Goal: Task Accomplishment & Management: Manage account settings

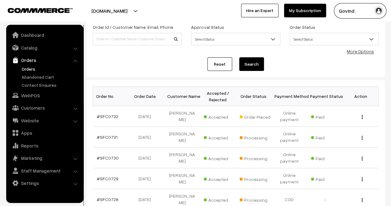
scroll to position [52, 0]
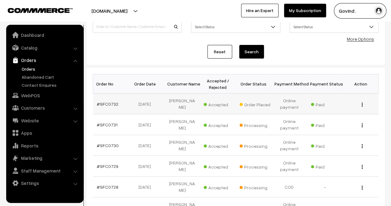
click at [362, 104] on img "button" at bounding box center [362, 104] width 1 height 4
click at [334, 112] on link "View" at bounding box center [334, 113] width 53 height 14
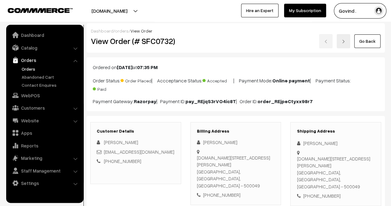
click at [389, 14] on html "Thank you for showing interest. Our team will call you shortly. Close [DOMAIN_N…" at bounding box center [195, 103] width 391 height 206
click at [364, 39] on link "Go Back" at bounding box center [367, 41] width 26 height 14
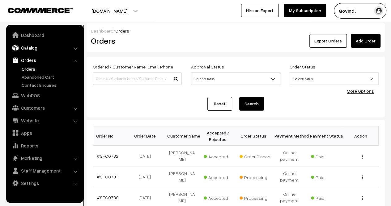
click at [32, 51] on link "Catalog" at bounding box center [45, 47] width 74 height 11
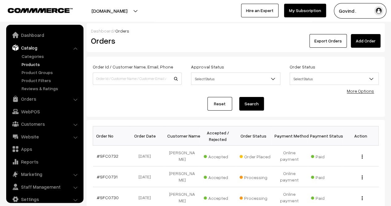
click at [33, 63] on link "Products" at bounding box center [50, 64] width 61 height 6
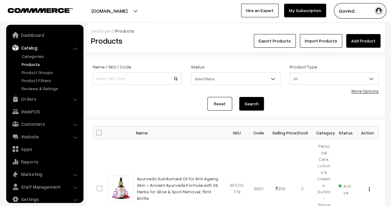
scroll to position [8, 0]
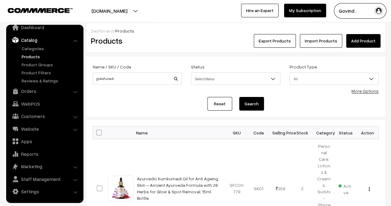
type input "gokshuradi"
click at [239, 97] on button "Search" at bounding box center [251, 104] width 25 height 14
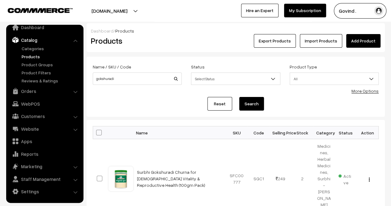
scroll to position [58, 0]
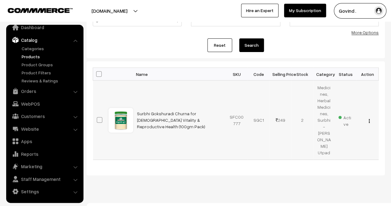
click at [368, 119] on button "button" at bounding box center [369, 120] width 2 height 5
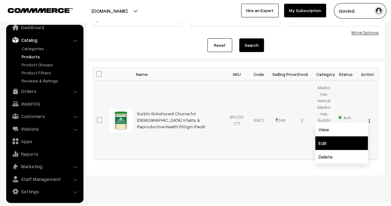
click at [329, 142] on link "Edit" at bounding box center [341, 143] width 53 height 14
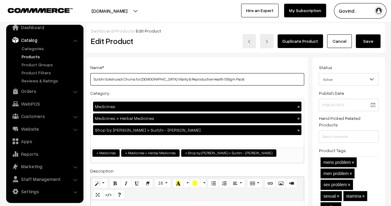
click at [199, 80] on input "Surbhi Gokshuradi Churna for Male Vitality & Reproductive Health (100gm Pack)" at bounding box center [197, 79] width 214 height 12
type input "Surbhi Gokshuradi Churna for Male Vitality & Reproductive Health (200gm Pack)"
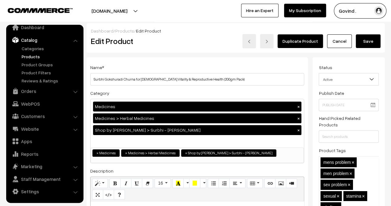
click at [239, 68] on div "Name * Surbhi Gokshuradi Churna for Male Vitality & Reproductive Health (200gm …" at bounding box center [197, 74] width 214 height 22
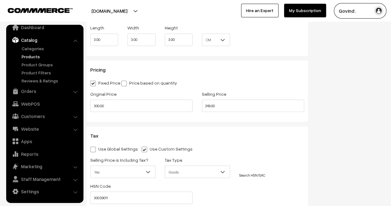
scroll to position [520, 0]
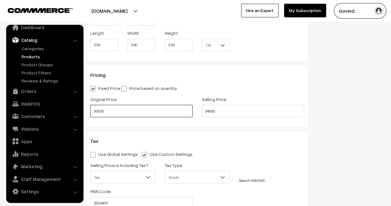
click at [133, 114] on input "300.00" at bounding box center [141, 110] width 102 height 12
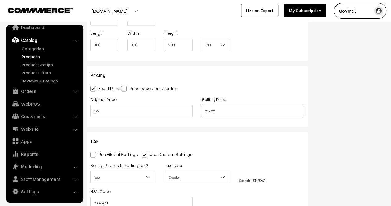
type input "499.00"
click at [364, 123] on div "Status Active Inactive Active Publish Date Product Type -- Select -- -- Select …" at bounding box center [350, 4] width 77 height 935
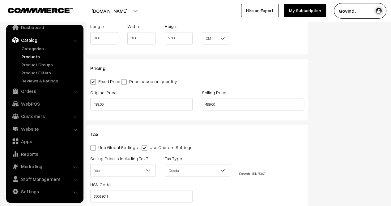
scroll to position [532, 0]
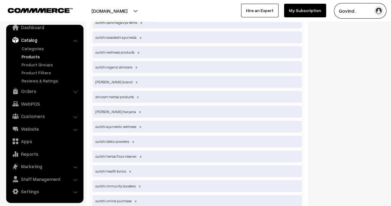
scroll to position [2282, 0]
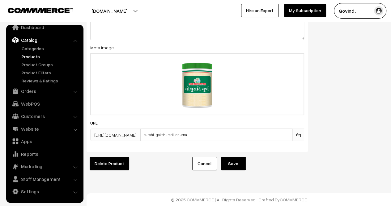
click at [228, 160] on button "Save" at bounding box center [233, 163] width 25 height 14
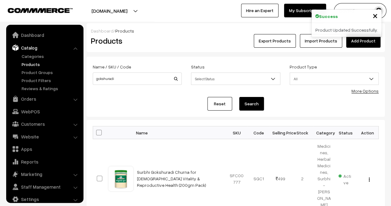
scroll to position [8, 0]
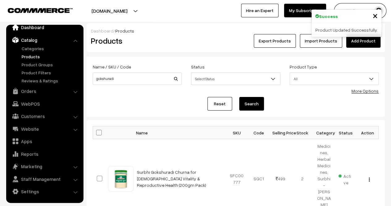
click at [29, 31] on link "Dashboard" at bounding box center [45, 27] width 74 height 11
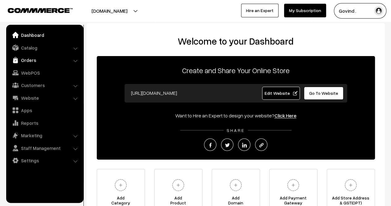
click at [27, 61] on link "Orders" at bounding box center [45, 59] width 74 height 11
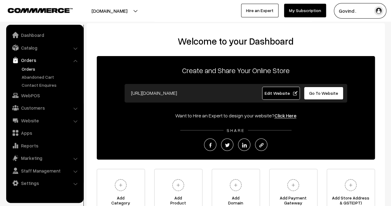
click at [32, 69] on link "Orders" at bounding box center [50, 69] width 61 height 6
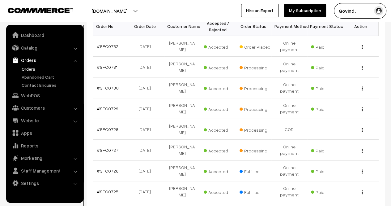
scroll to position [111, 0]
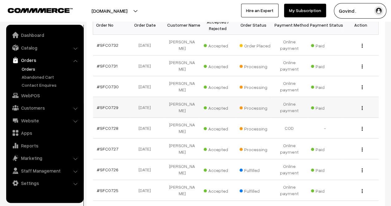
click at [362, 106] on img "button" at bounding box center [362, 108] width 1 height 4
click at [337, 118] on link "View" at bounding box center [334, 117] width 53 height 14
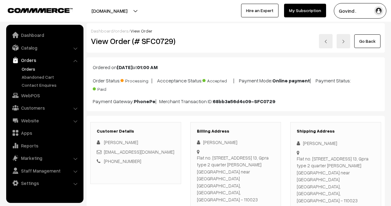
scroll to position [78, 0]
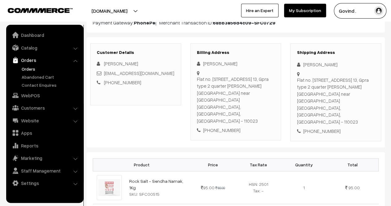
click at [320, 127] on div "[PHONE_NUMBER]" at bounding box center [336, 130] width 78 height 7
click at [320, 127] on div "+91 9596595727" at bounding box center [336, 130] width 78 height 7
copy div "9596595727"
click at [355, 127] on div "+91 9596595727" at bounding box center [336, 130] width 78 height 7
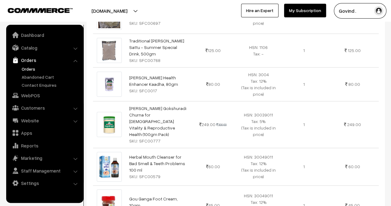
scroll to position [0, 0]
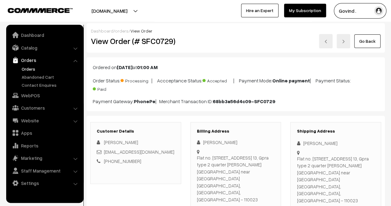
click at [368, 42] on link "Go Back" at bounding box center [367, 41] width 26 height 14
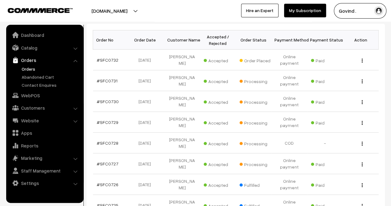
scroll to position [97, 0]
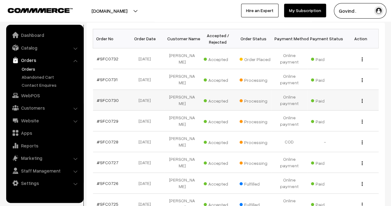
click at [362, 100] on img "button" at bounding box center [362, 101] width 1 height 4
click at [343, 109] on link "View" at bounding box center [334, 110] width 53 height 14
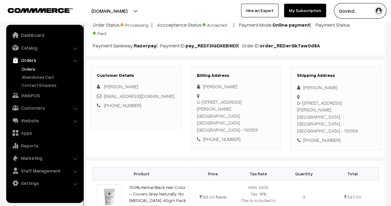
scroll to position [109, 0]
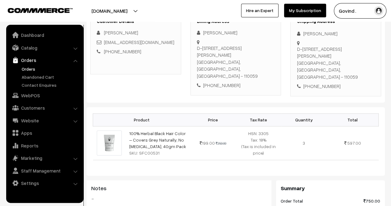
click at [325, 83] on div "+91 9899430595" at bounding box center [336, 86] width 78 height 7
copy div "9899430595"
drag, startPoint x: 303, startPoint y: 31, endPoint x: 347, endPoint y: 31, distance: 44.2
click at [347, 31] on div "[PERSON_NAME]" at bounding box center [336, 33] width 78 height 7
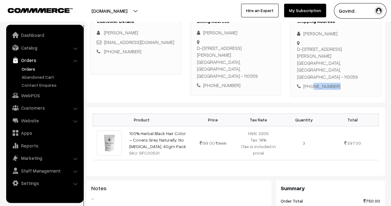
copy div "[PERSON_NAME]"
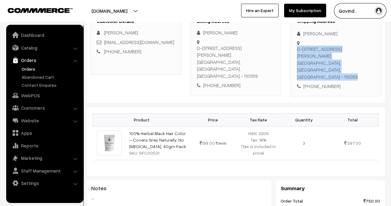
drag, startPoint x: 321, startPoint y: 55, endPoint x: 307, endPoint y: 72, distance: 22.0
click at [302, 61] on div "D-111a , arya samaj road, gali no-73, Uttam Nagar Delhi, Delhi, India - 110059" at bounding box center [336, 62] width 78 height 35
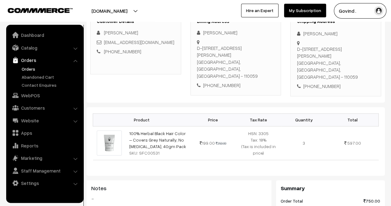
click at [307, 83] on div "+91 9899430595" at bounding box center [336, 86] width 78 height 7
drag, startPoint x: 306, startPoint y: 62, endPoint x: 297, endPoint y: 48, distance: 16.5
click at [297, 48] on div "D-111a , arya samaj road, gali no-73, Uttam Nagar Delhi, Delhi, India - 110059" at bounding box center [336, 62] width 78 height 35
copy div "D-111a , arya samaj road, gali no-73, Uttam Nagar Delhi"
click at [337, 60] on div "D-111a , arya samaj road, gali no-73, Uttam Nagar Delhi, Delhi, India - 110059" at bounding box center [336, 62] width 78 height 35
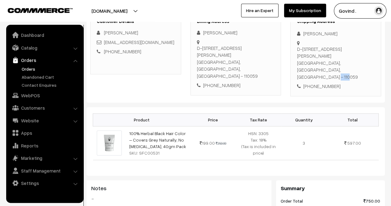
click at [337, 60] on div "D-111a , arya samaj road, gali no-73, Uttam Nagar Delhi, Delhi, India - 110059" at bounding box center [336, 62] width 78 height 35
copy div "110059"
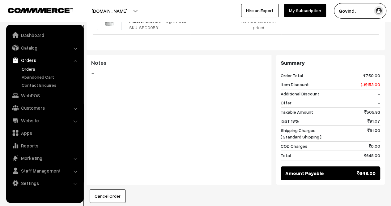
scroll to position [0, 0]
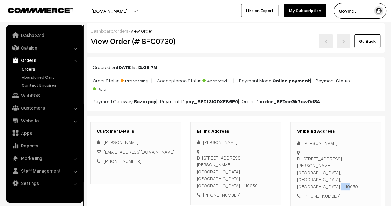
click at [367, 45] on link "Go Back" at bounding box center [367, 41] width 26 height 14
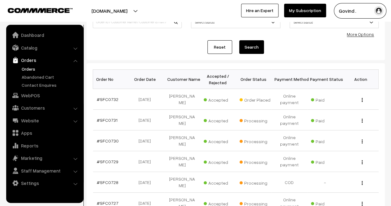
scroll to position [62, 0]
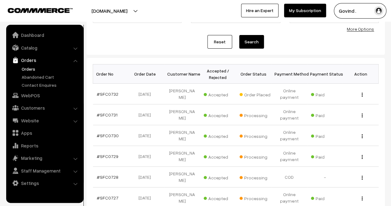
click at [391, 70] on html "Thank you for showing interest. Our team will call you shortly. Close [DOMAIN_N…" at bounding box center [195, 41] width 391 height 206
click at [363, 114] on div "View" at bounding box center [360, 114] width 28 height 6
click at [362, 115] on img "button" at bounding box center [362, 115] width 1 height 4
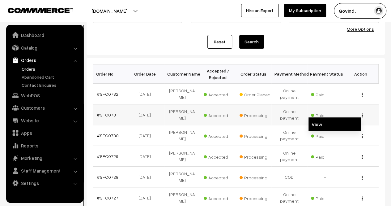
click at [342, 127] on link "View" at bounding box center [334, 124] width 53 height 14
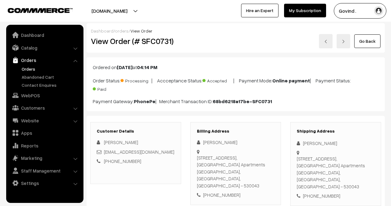
scroll to position [115, 0]
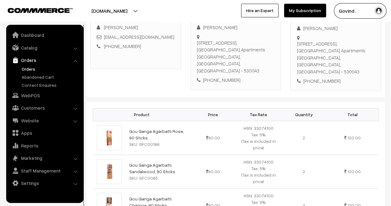
click at [324, 77] on div "[PHONE_NUMBER]" at bounding box center [336, 80] width 78 height 7
copy div "9618497870"
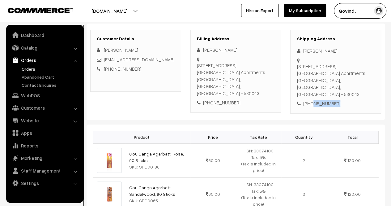
scroll to position [88, 0]
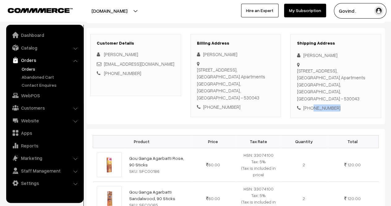
drag, startPoint x: 303, startPoint y: 55, endPoint x: 349, endPoint y: 52, distance: 46.4
click at [349, 52] on div "[PERSON_NAME]" at bounding box center [336, 55] width 78 height 7
copy div "[PERSON_NAME]"
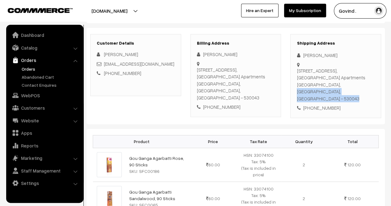
drag, startPoint x: 326, startPoint y: 84, endPoint x: 295, endPoint y: 70, distance: 34.3
click at [295, 70] on div "Shipping Address MADHAVI MANTHRI 9-367/1, Police Quarters Road, Visalakshinagar…" at bounding box center [335, 76] width 91 height 84
click at [317, 78] on div "9-367/1, Police Quarters Road, Visalakshinagar, Near Vinay Apartments Visakhapa…" at bounding box center [336, 84] width 78 height 35
drag, startPoint x: 327, startPoint y: 81, endPoint x: 297, endPoint y: 68, distance: 32.6
click at [297, 68] on div "9-367/1, Police Quarters Road, Visalakshinagar, Near Vinay Apartments Visakhapa…" at bounding box center [336, 84] width 78 height 35
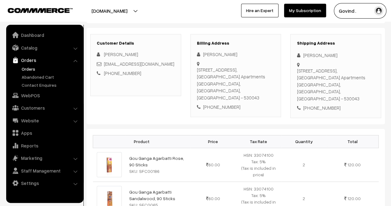
copy div "9-367/1, Police Quarters Road, Visalakshinagar, Near Vinay Apartments Visakhapa…"
click at [301, 90] on div "9-367/1, Police Quarters Road, Visalakshinagar, Near Vinay Apartments Visakhapa…" at bounding box center [336, 84] width 78 height 35
copy div "530043"
click at [355, 93] on div "9-367/1, Police Quarters Road, Visalakshinagar, Near Vinay Apartments Visakhapa…" at bounding box center [336, 84] width 78 height 35
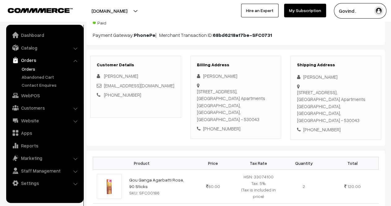
scroll to position [0, 0]
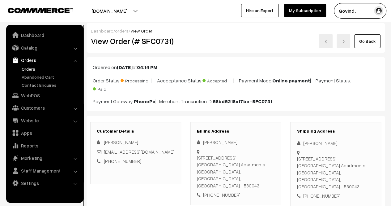
click at [362, 42] on link "Go Back" at bounding box center [367, 41] width 26 height 14
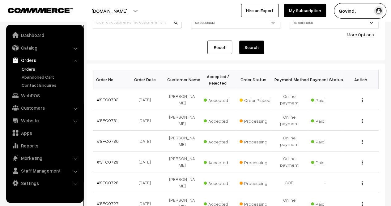
scroll to position [68, 0]
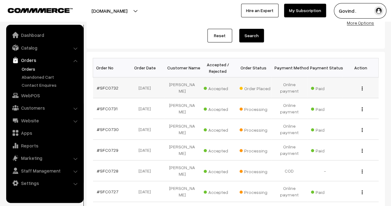
click at [361, 87] on button "button" at bounding box center [362, 88] width 2 height 5
click at [339, 97] on link "View" at bounding box center [334, 97] width 53 height 14
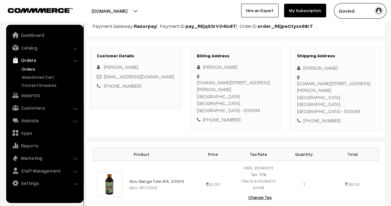
scroll to position [77, 0]
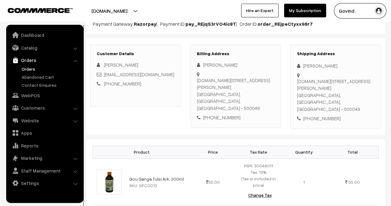
drag, startPoint x: 395, startPoint y: 62, endPoint x: 394, endPoint y: 87, distance: 25.1
click at [391, 87] on html "Thank you for showing interest. Our team will call you shortly. Close [DOMAIN_N…" at bounding box center [195, 26] width 391 height 206
click at [323, 115] on div "[PHONE_NUMBER]" at bounding box center [336, 118] width 78 height 7
copy div "9553242489"
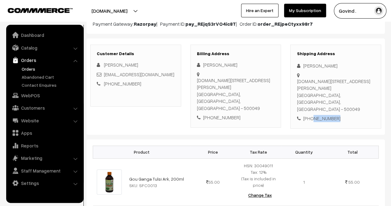
click at [362, 115] on div "[PHONE_NUMBER]" at bounding box center [336, 118] width 78 height 7
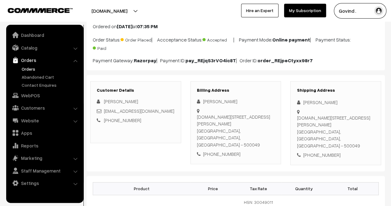
scroll to position [0, 0]
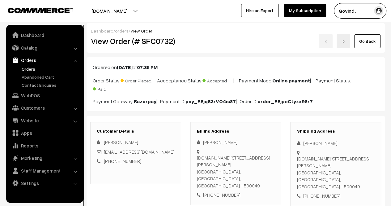
click at [366, 44] on link "Go Back" at bounding box center [367, 41] width 26 height 14
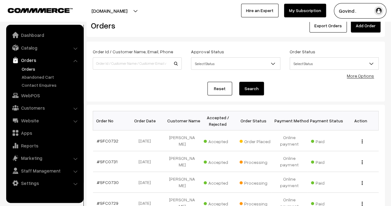
scroll to position [3, 0]
